Goal: Check status: Check status

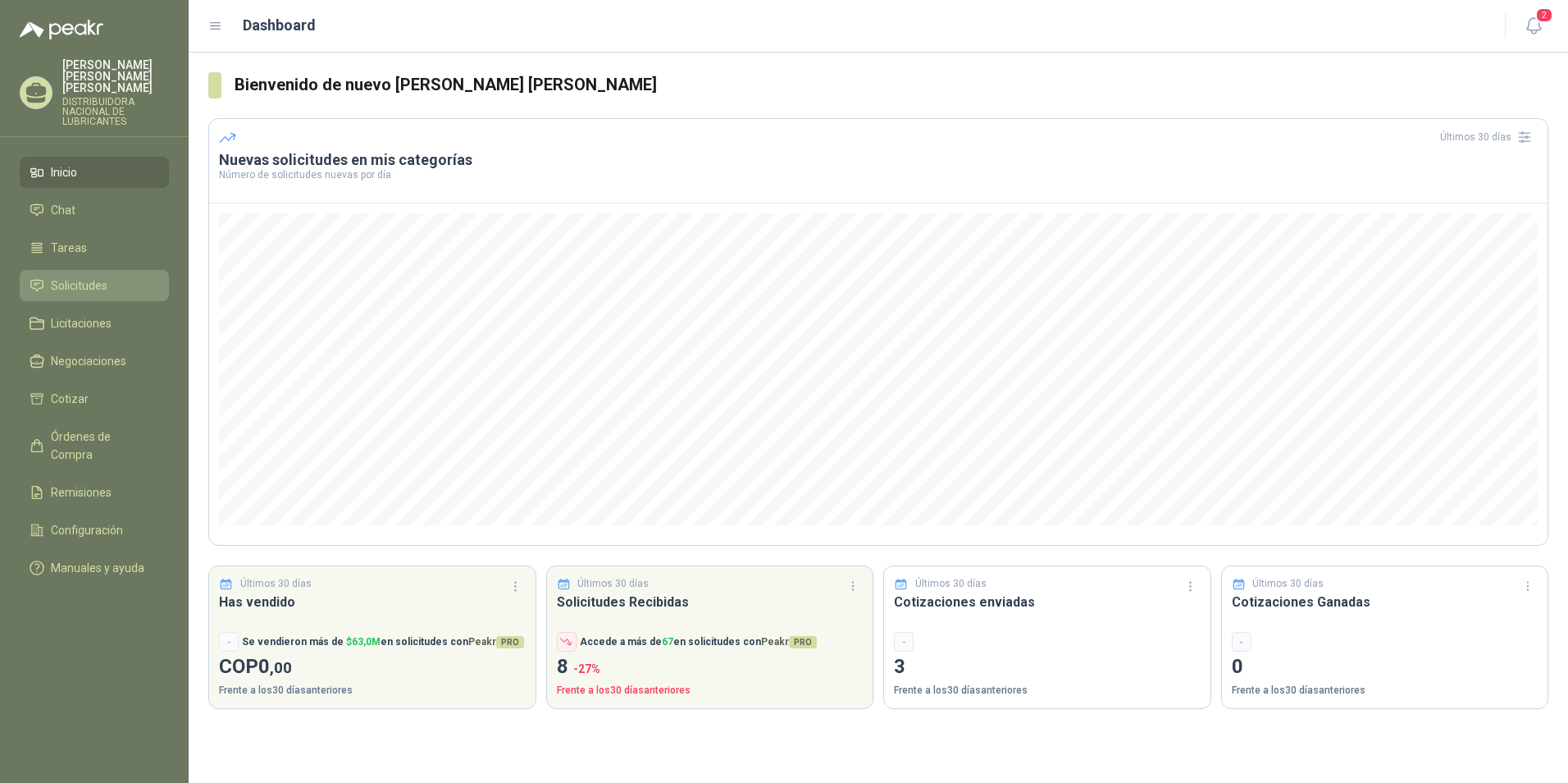
click at [84, 277] on span "Solicitudes" at bounding box center [79, 285] width 57 height 18
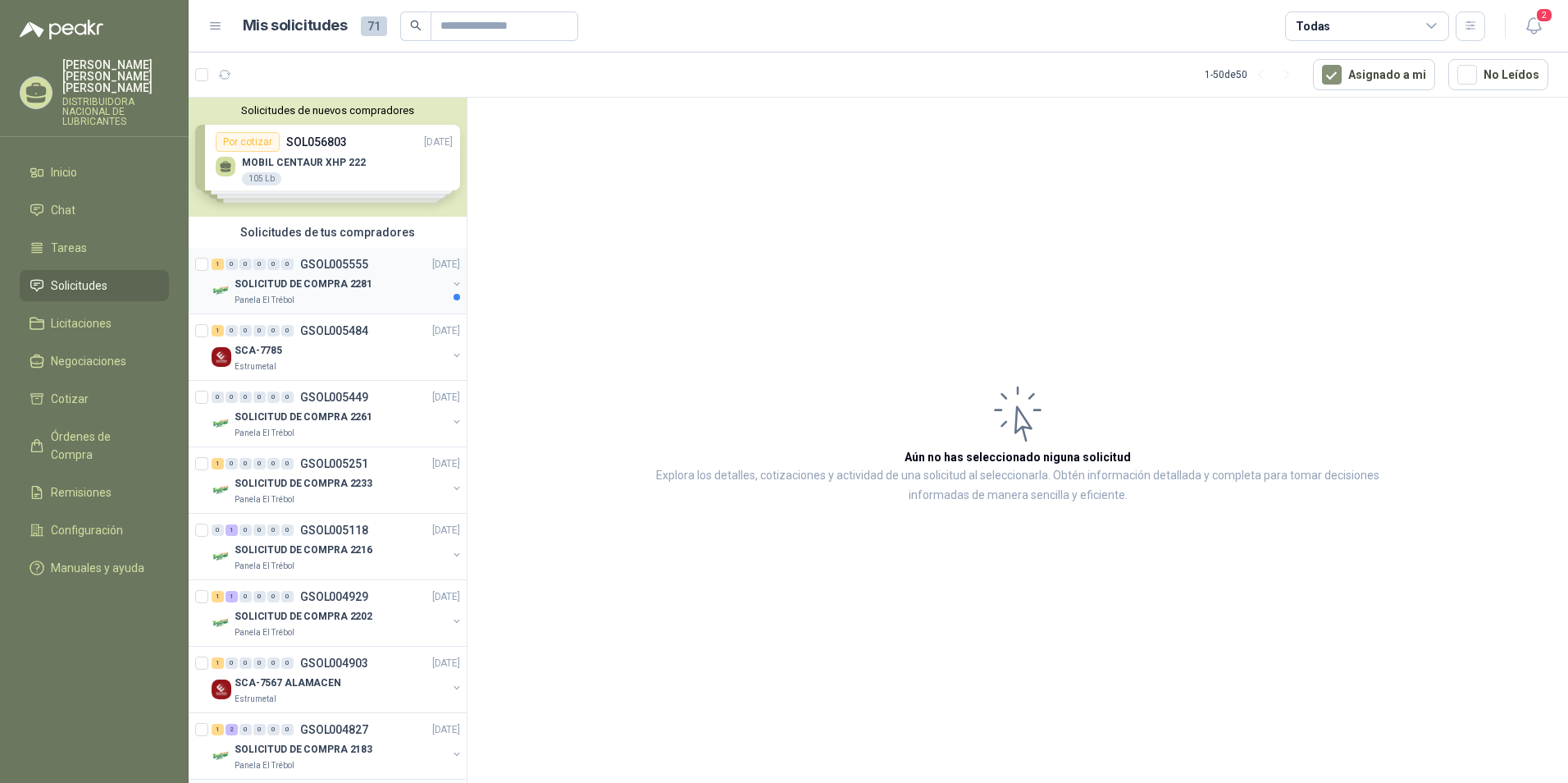
click at [405, 280] on div "SOLICITUD DE COMPRA 2281" at bounding box center [340, 283] width 212 height 19
click at [404, 280] on div "SOLICITUD DE COMPRA 2281" at bounding box center [340, 283] width 212 height 19
